Goal: Task Accomplishment & Management: Use online tool/utility

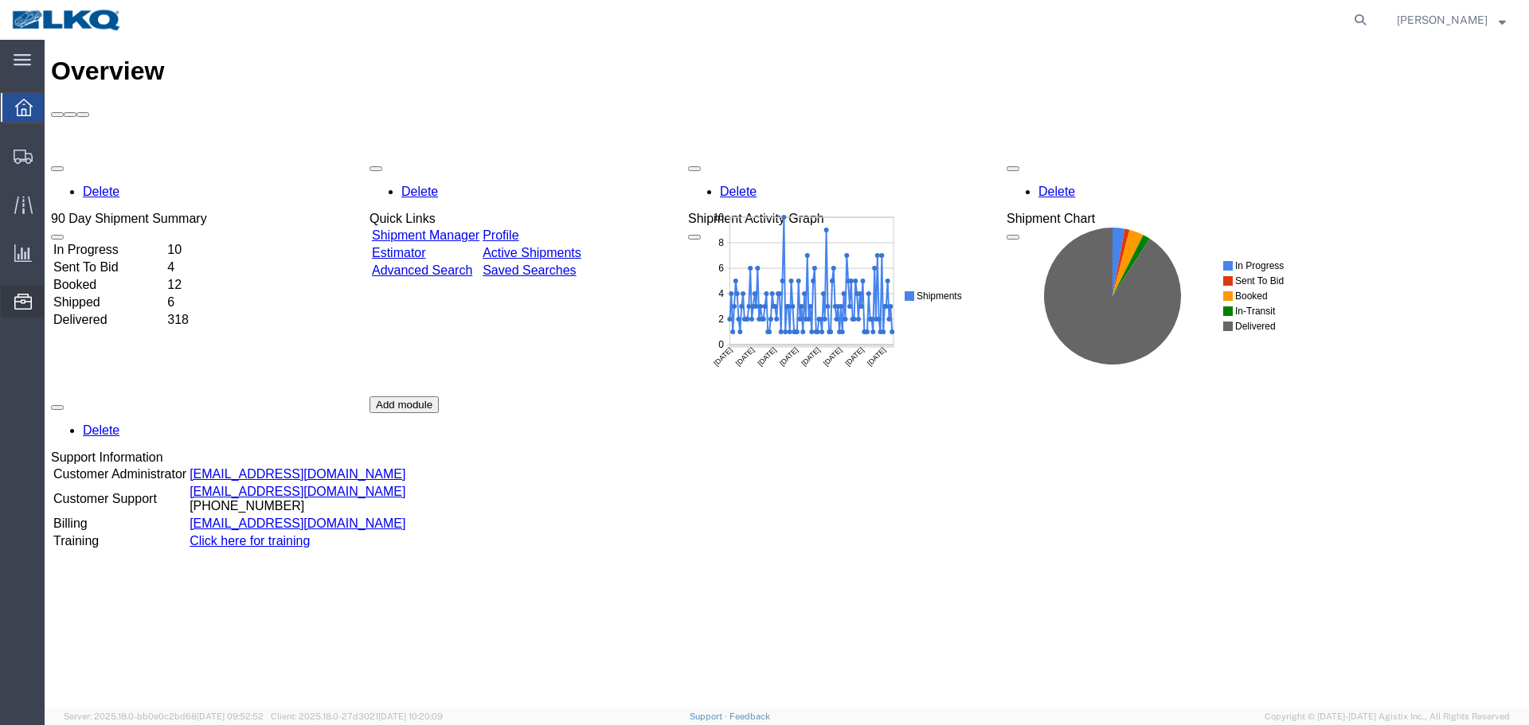
click at [0, 0] on span "Location Appointment" at bounding box center [0, 0] width 0 height 0
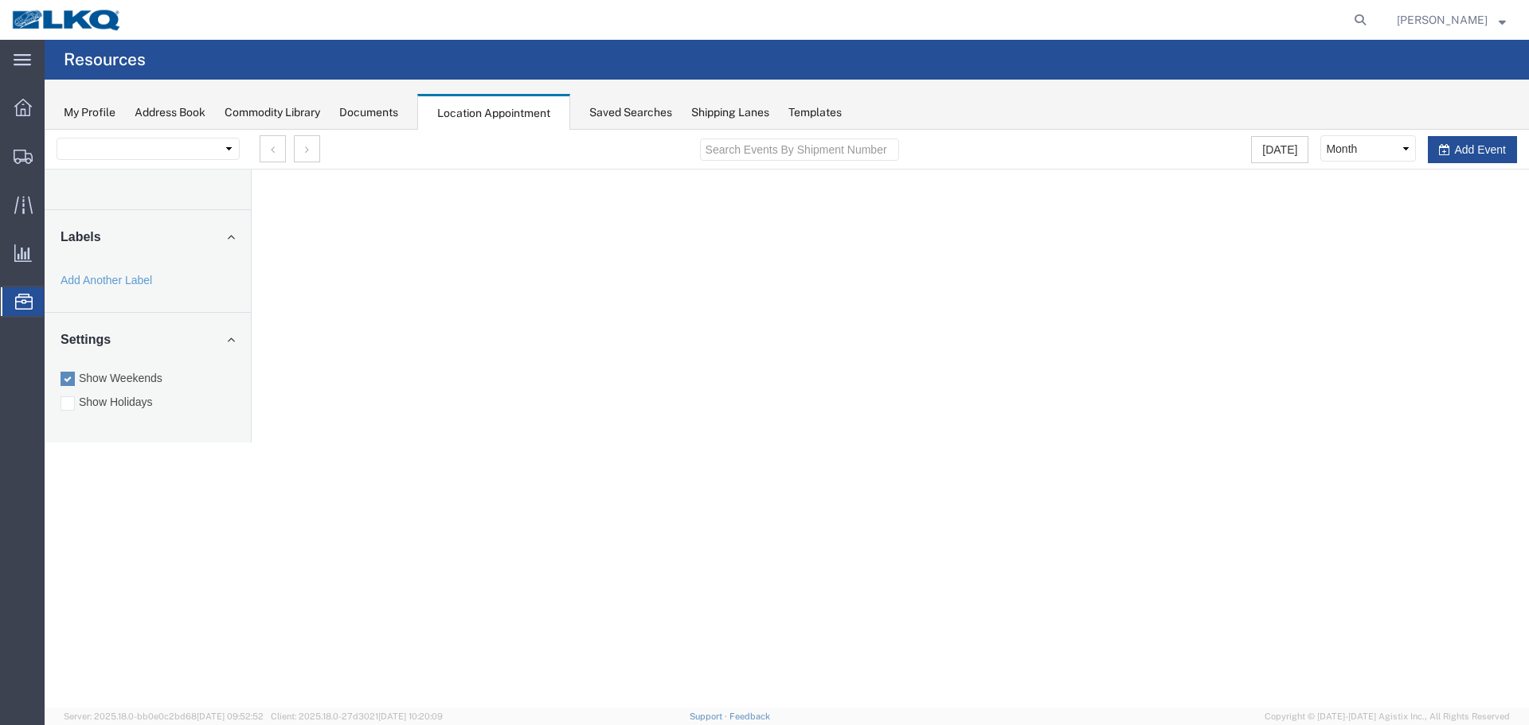
select select "28018"
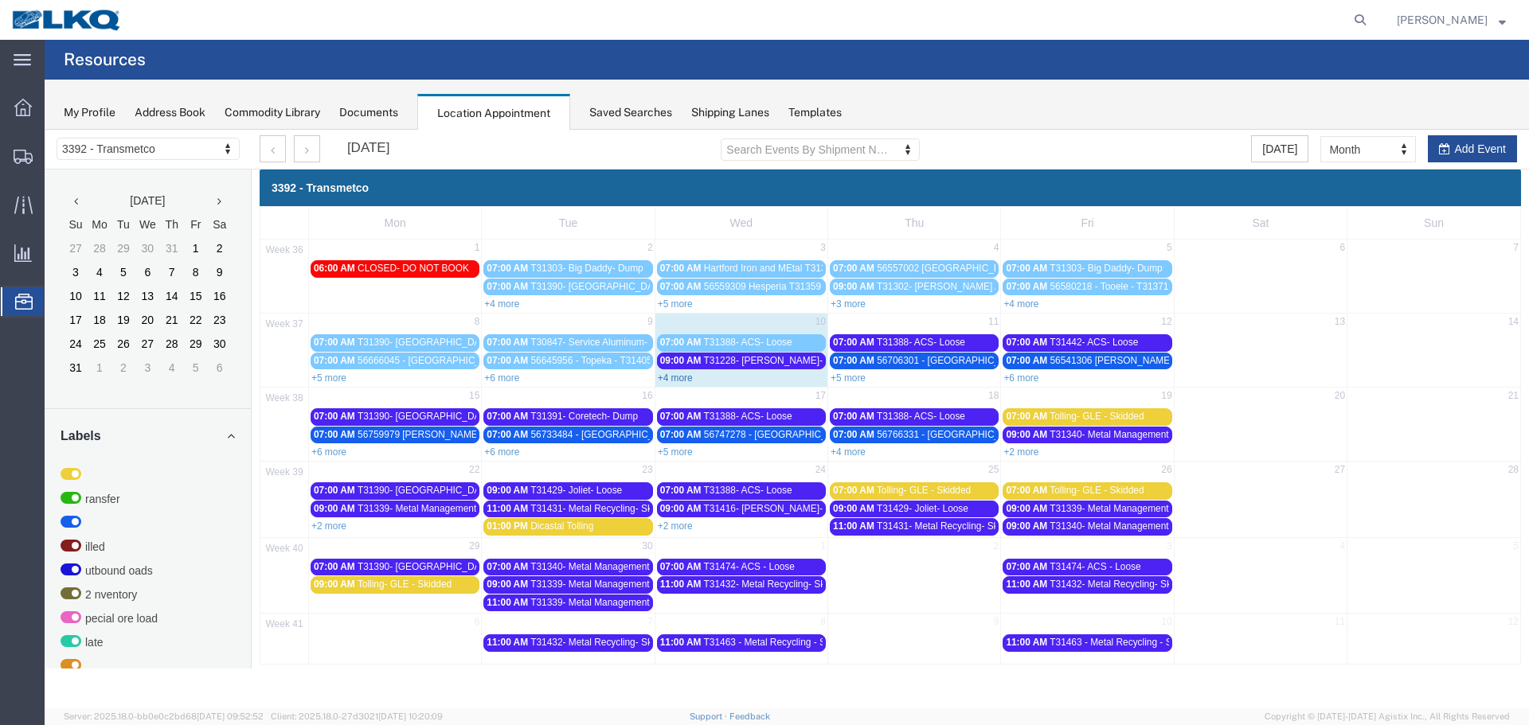
click at [682, 375] on link "+4 more" at bounding box center [675, 378] width 35 height 11
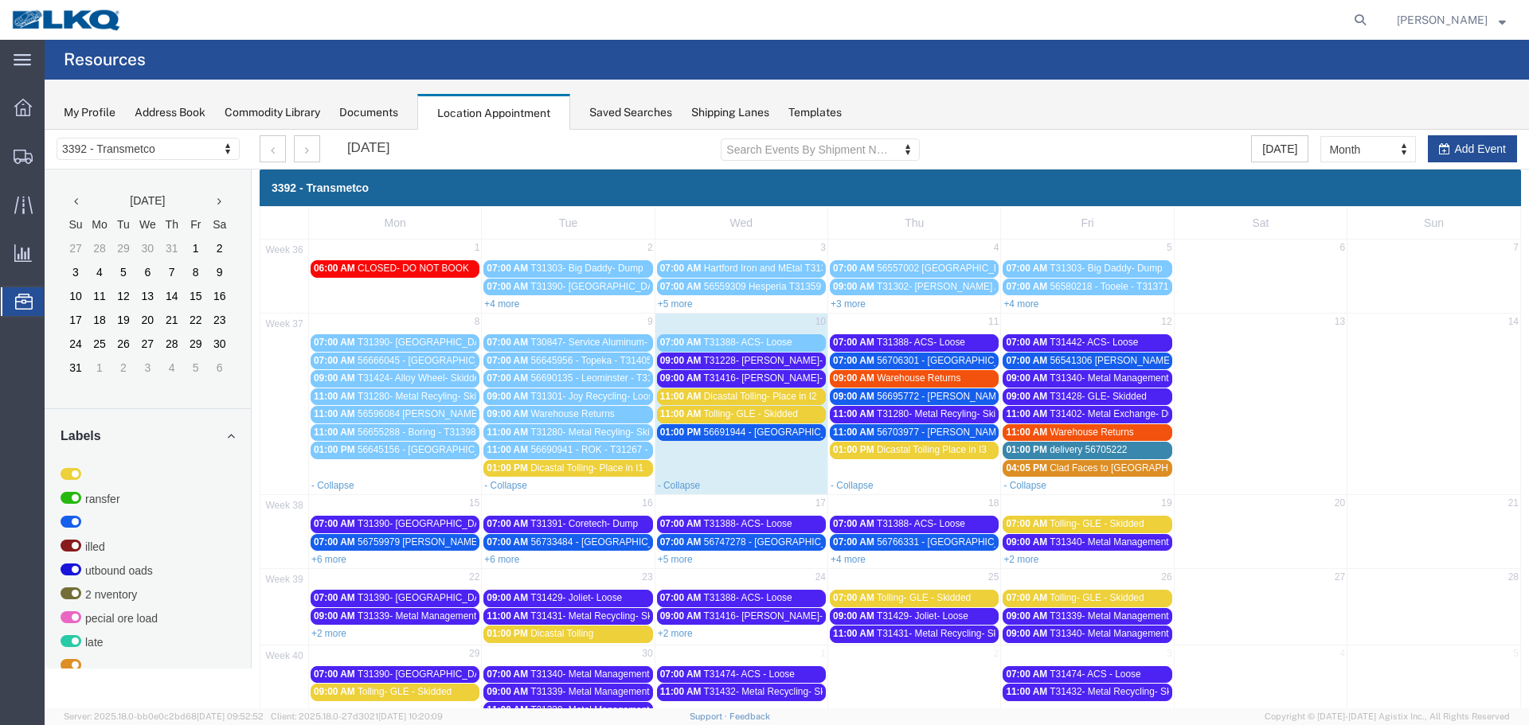
click at [774, 358] on span "T31228- [PERSON_NAME]- Dump" at bounding box center [777, 360] width 146 height 11
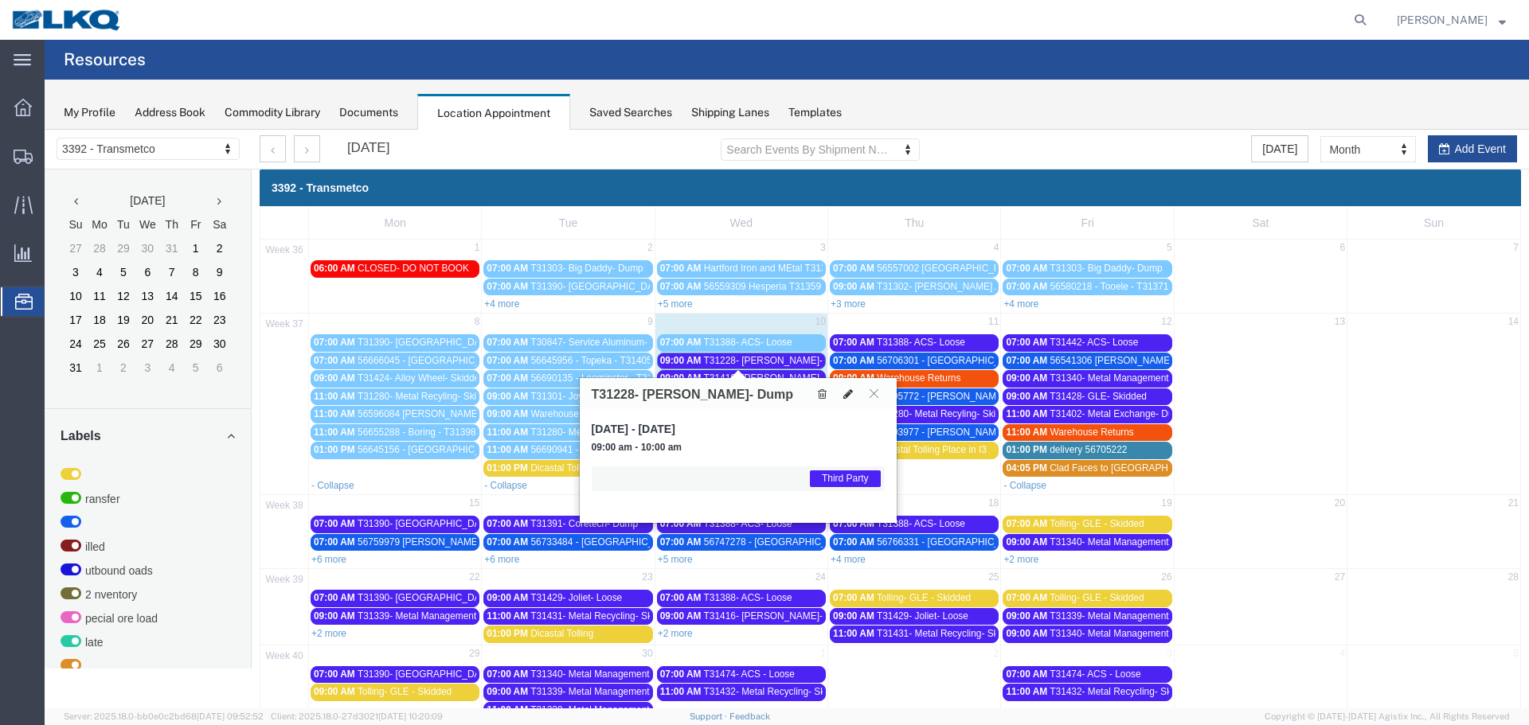
click at [848, 395] on icon at bounding box center [848, 394] width 10 height 11
select select "1"
select select "23"
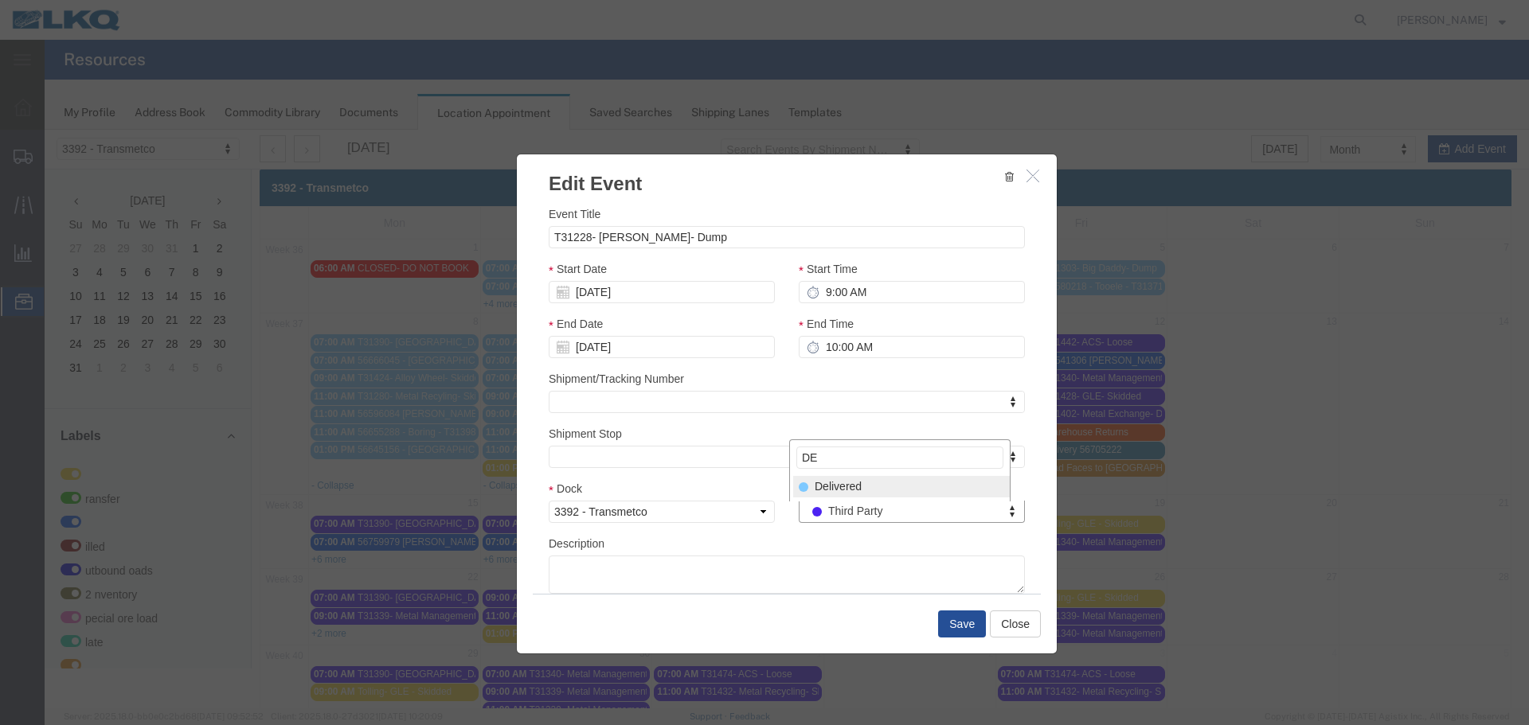
type input "DE"
select select "40"
click at [952, 621] on button "Save" at bounding box center [962, 624] width 48 height 27
